Goal: Navigation & Orientation: Find specific page/section

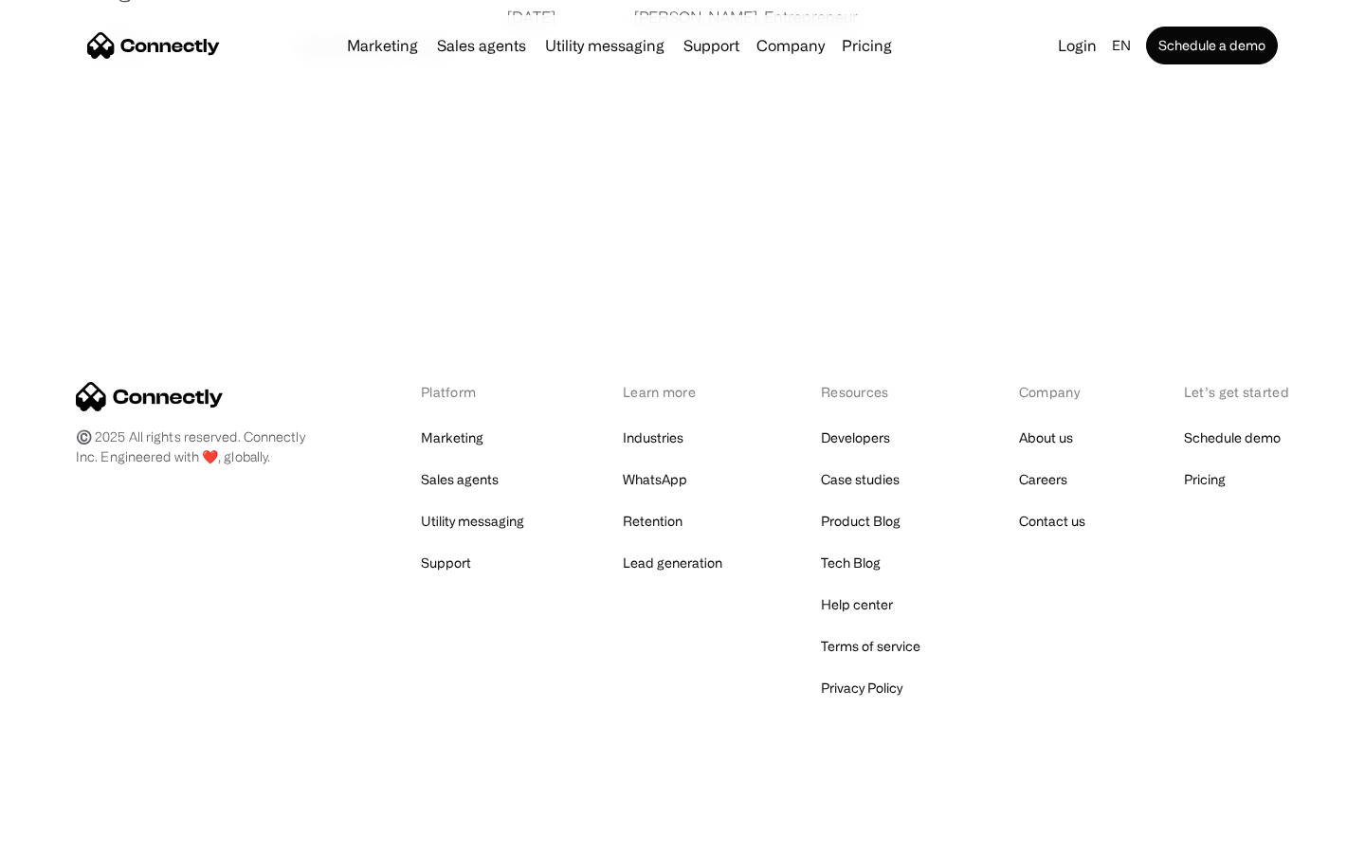
scroll to position [3642, 0]
